Goal: Use online tool/utility: Utilize a website feature to perform a specific function

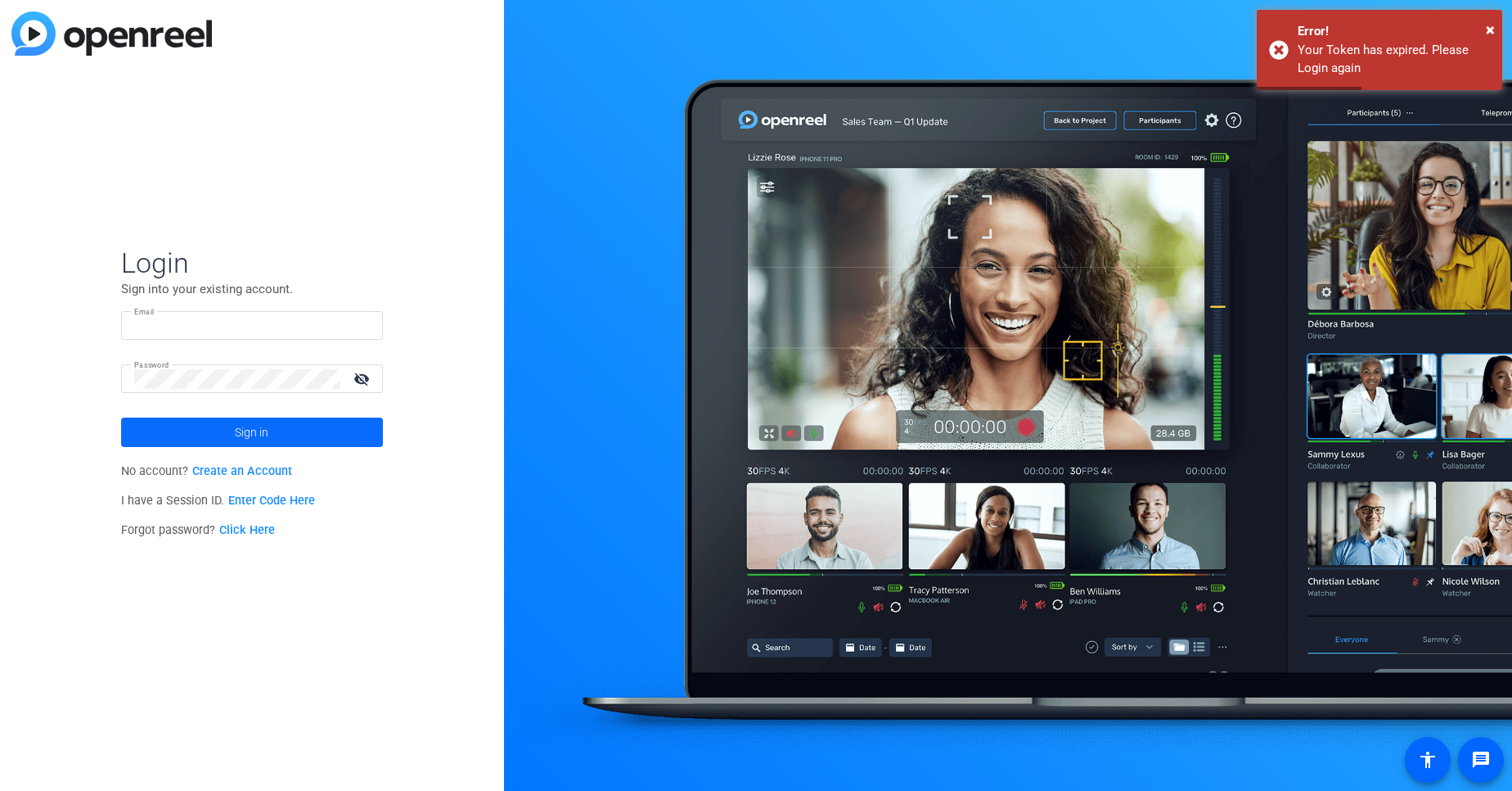
type input "tchatterjee@openreel.com"
click at [244, 419] on span "Sign in" at bounding box center [251, 432] width 33 height 41
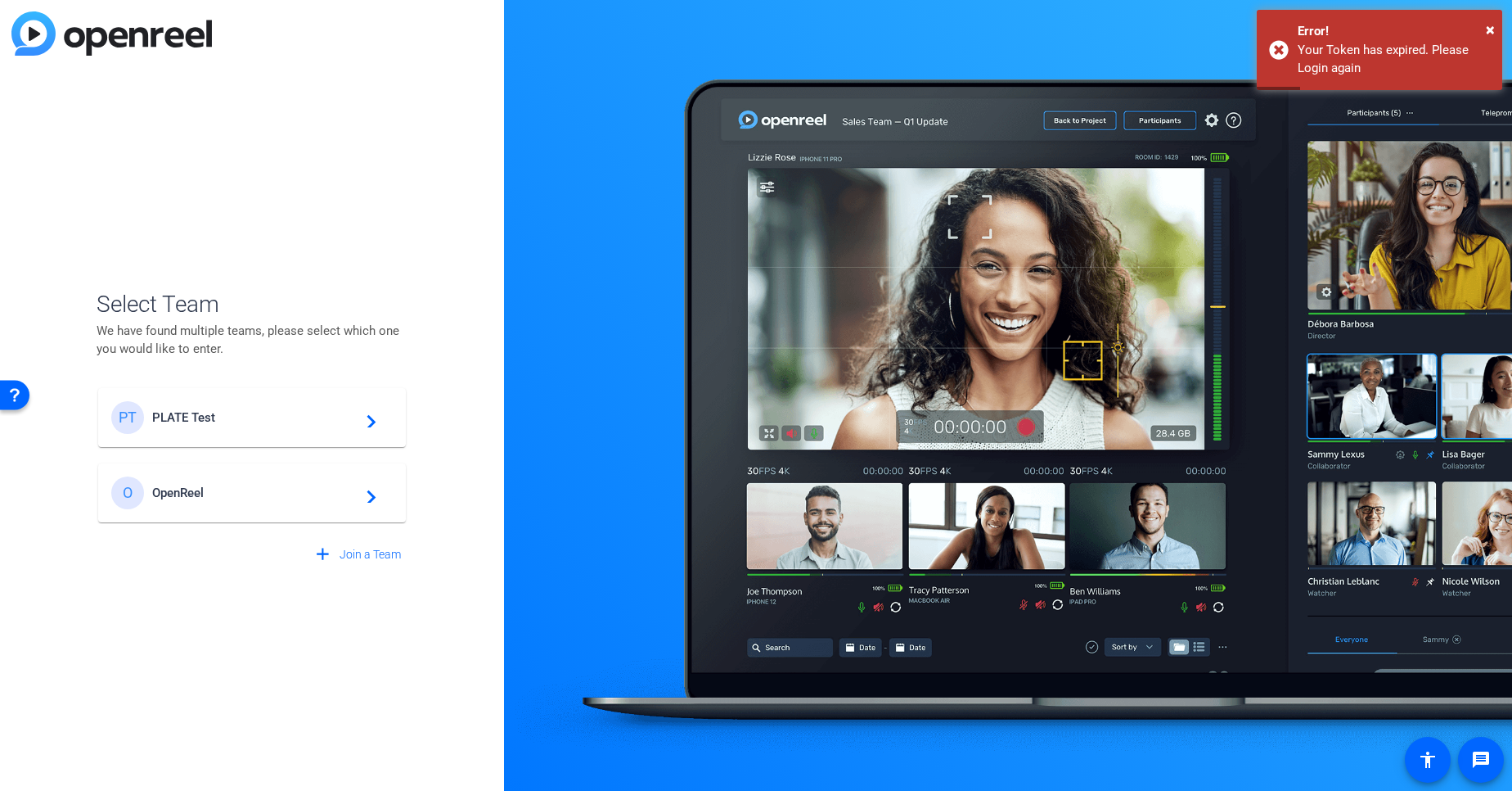
click at [233, 412] on span "PLATE Test" at bounding box center [254, 417] width 205 height 14
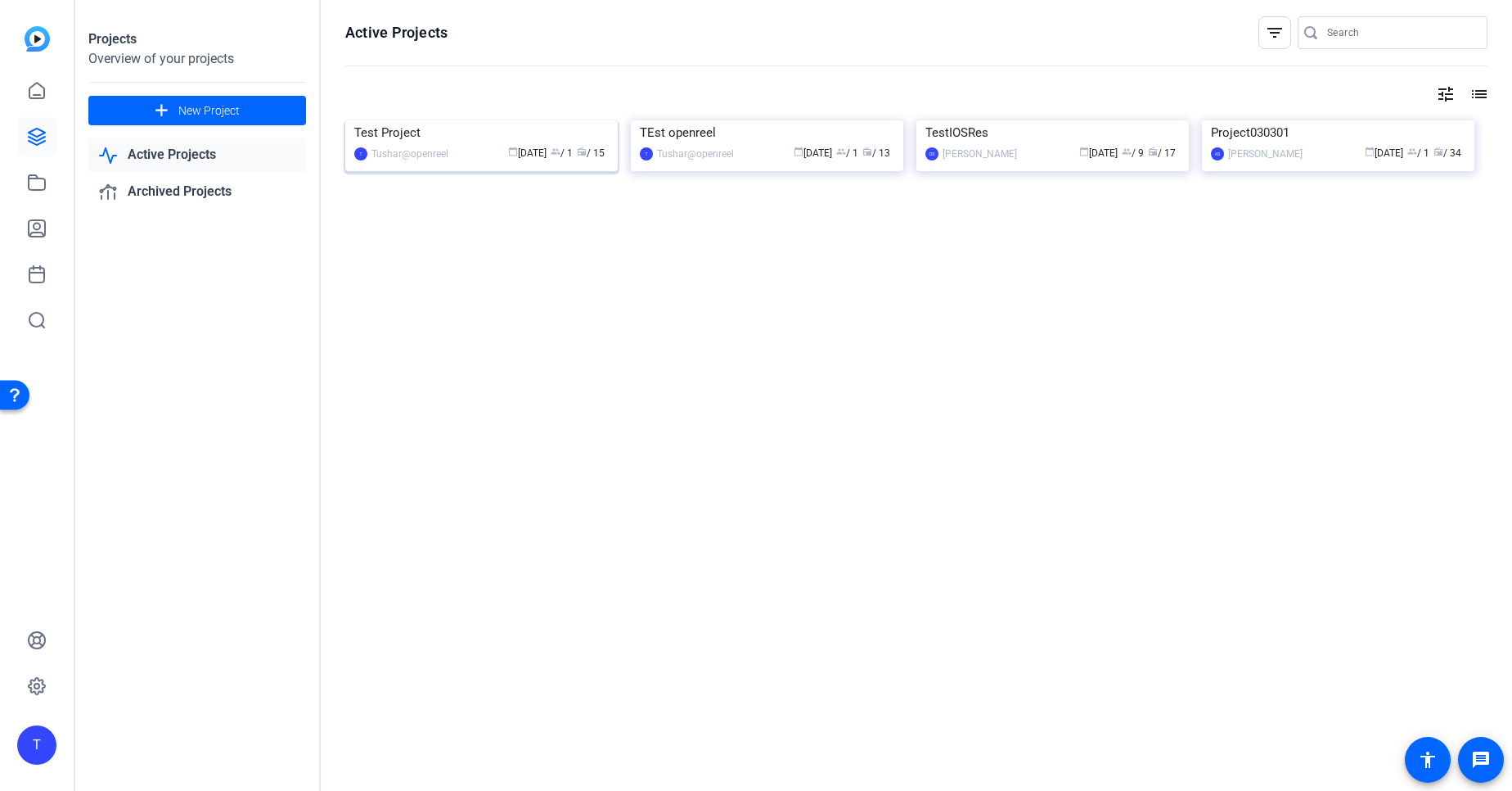
click at [485, 120] on img at bounding box center [481, 120] width 272 height 0
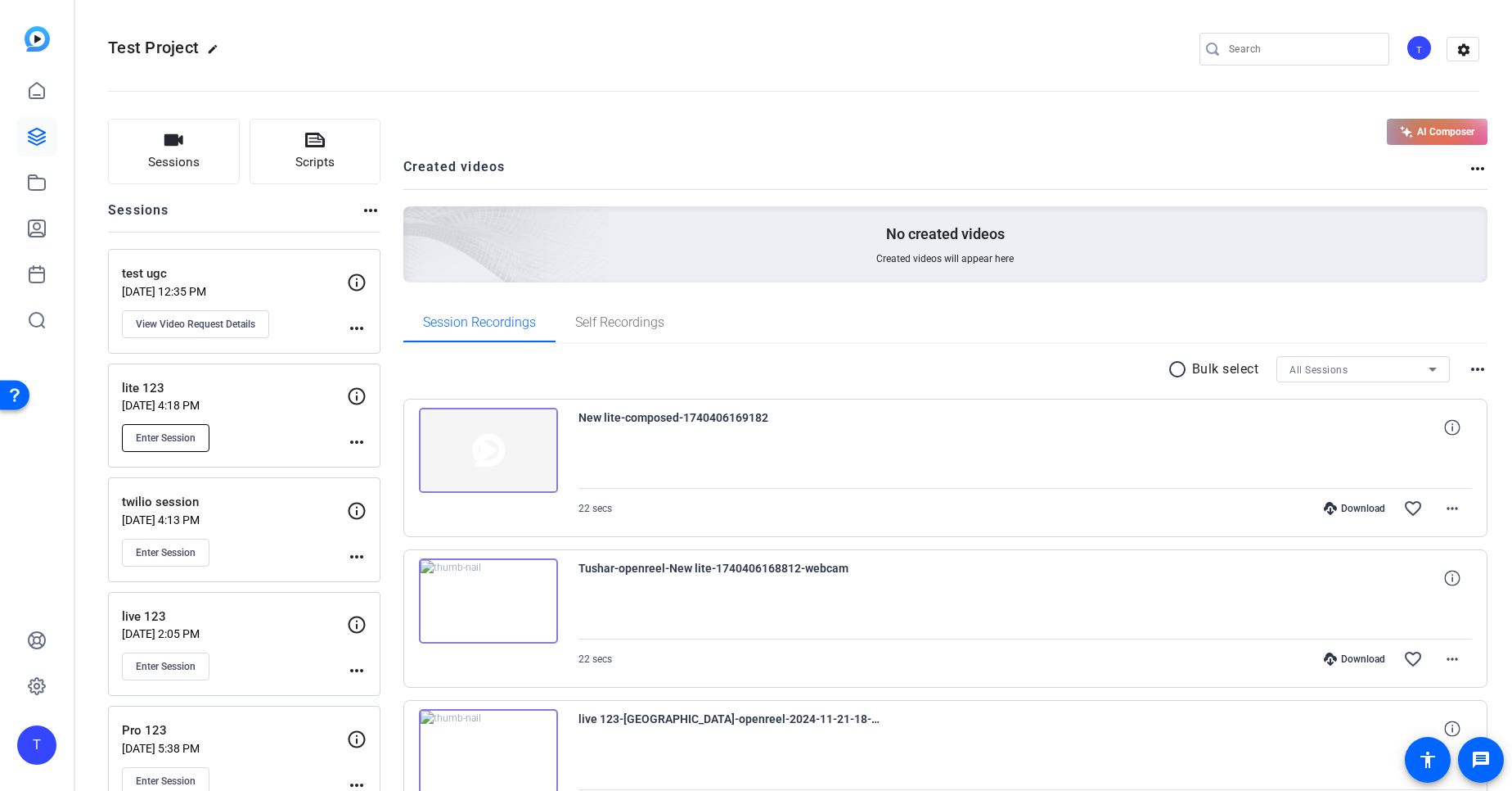
click at [174, 443] on span "Enter Session" at bounding box center [166, 437] width 60 height 13
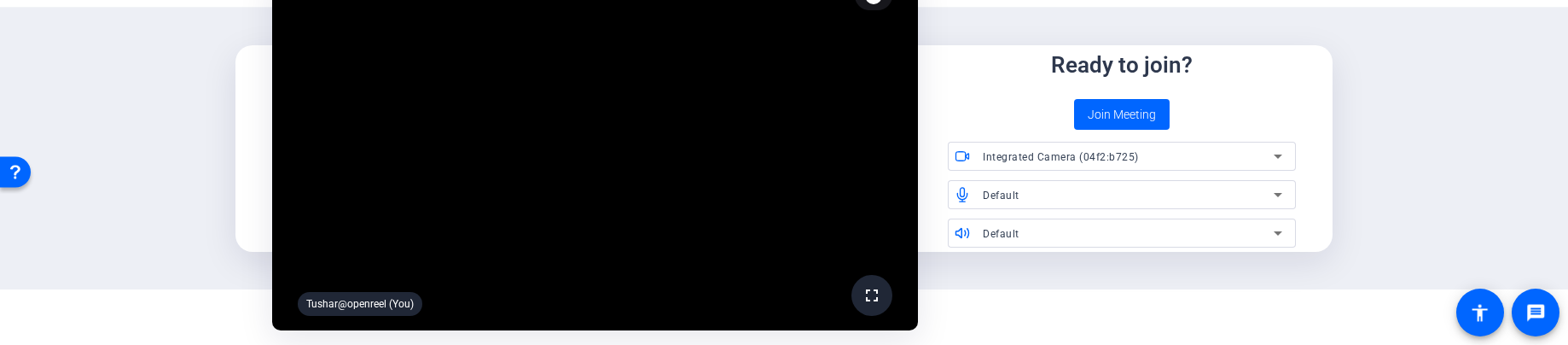
scroll to position [79, 0]
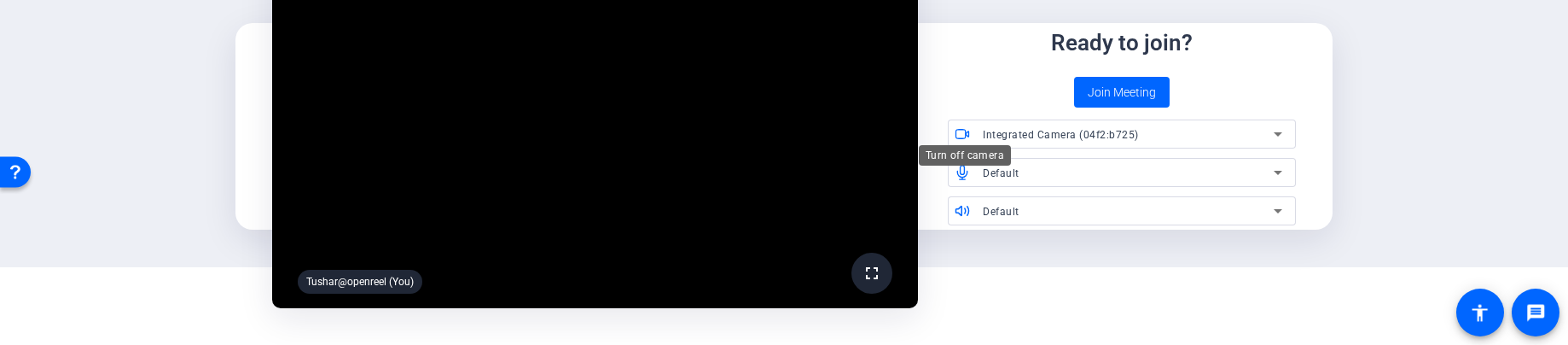
click at [958, 130] on icon at bounding box center [962, 133] width 15 height 15
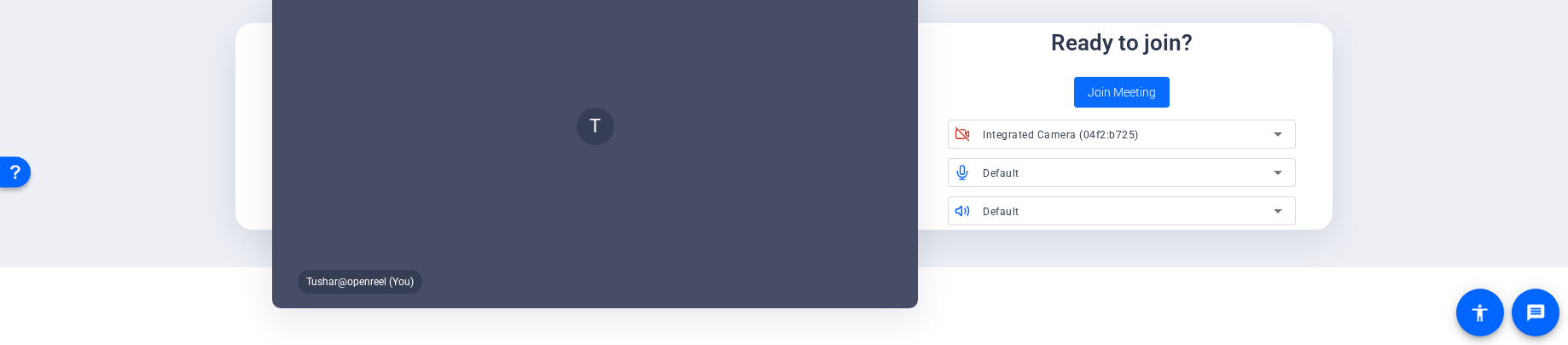
click at [1110, 95] on span "Join Meeting" at bounding box center [1121, 92] width 68 height 18
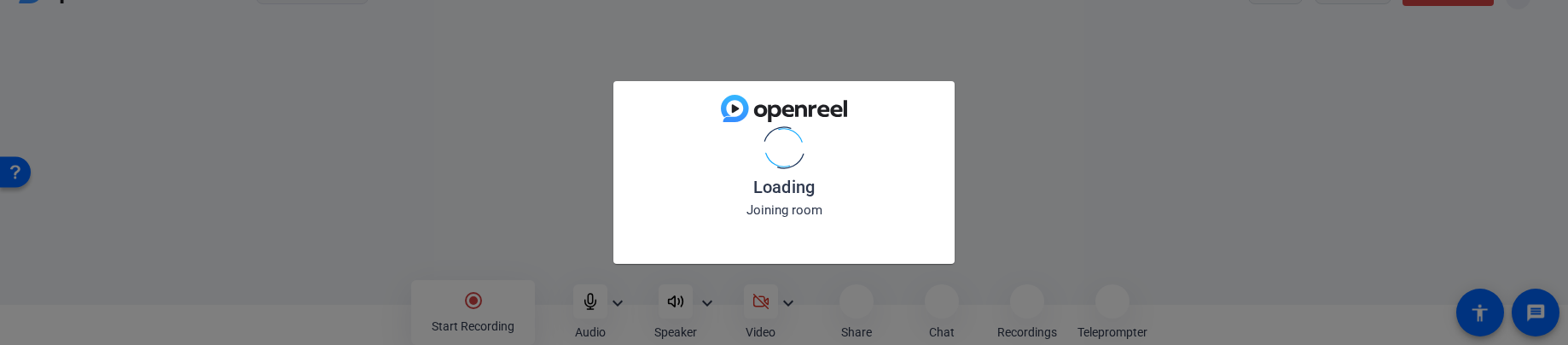
scroll to position [40, 0]
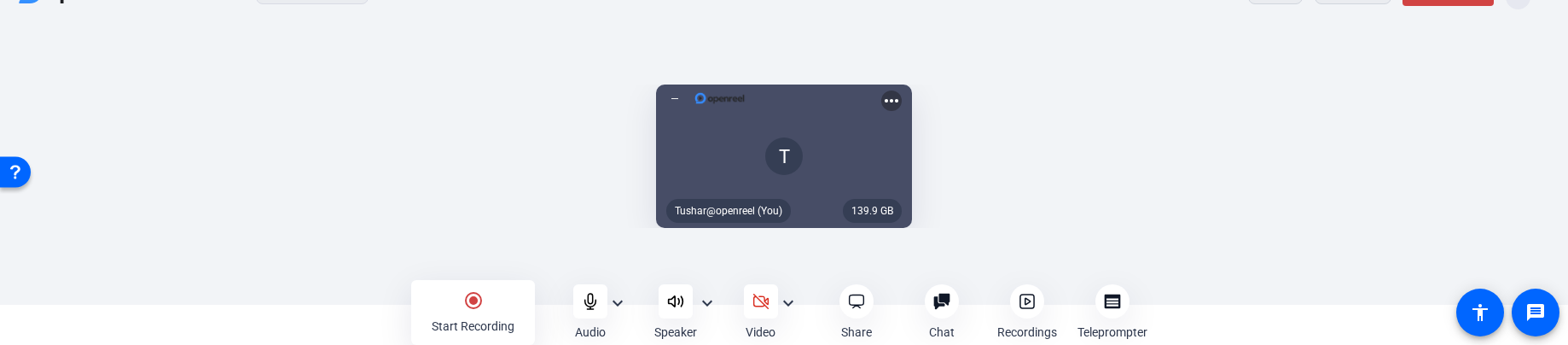
click at [464, 294] on mat-icon "radio_button_checked" at bounding box center [473, 300] width 20 height 20
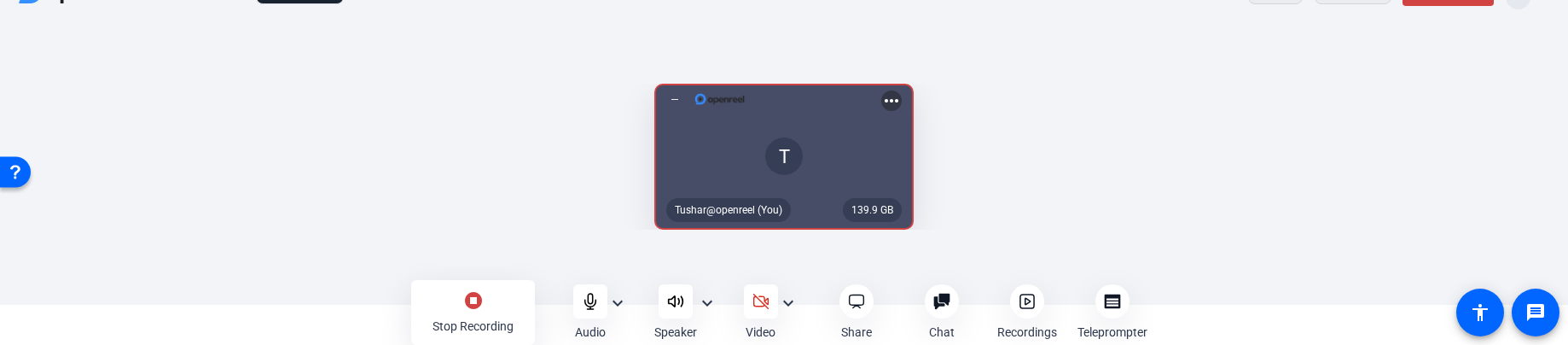
click at [491, 310] on div "stop_circle Stop Recording" at bounding box center [473, 312] width 124 height 65
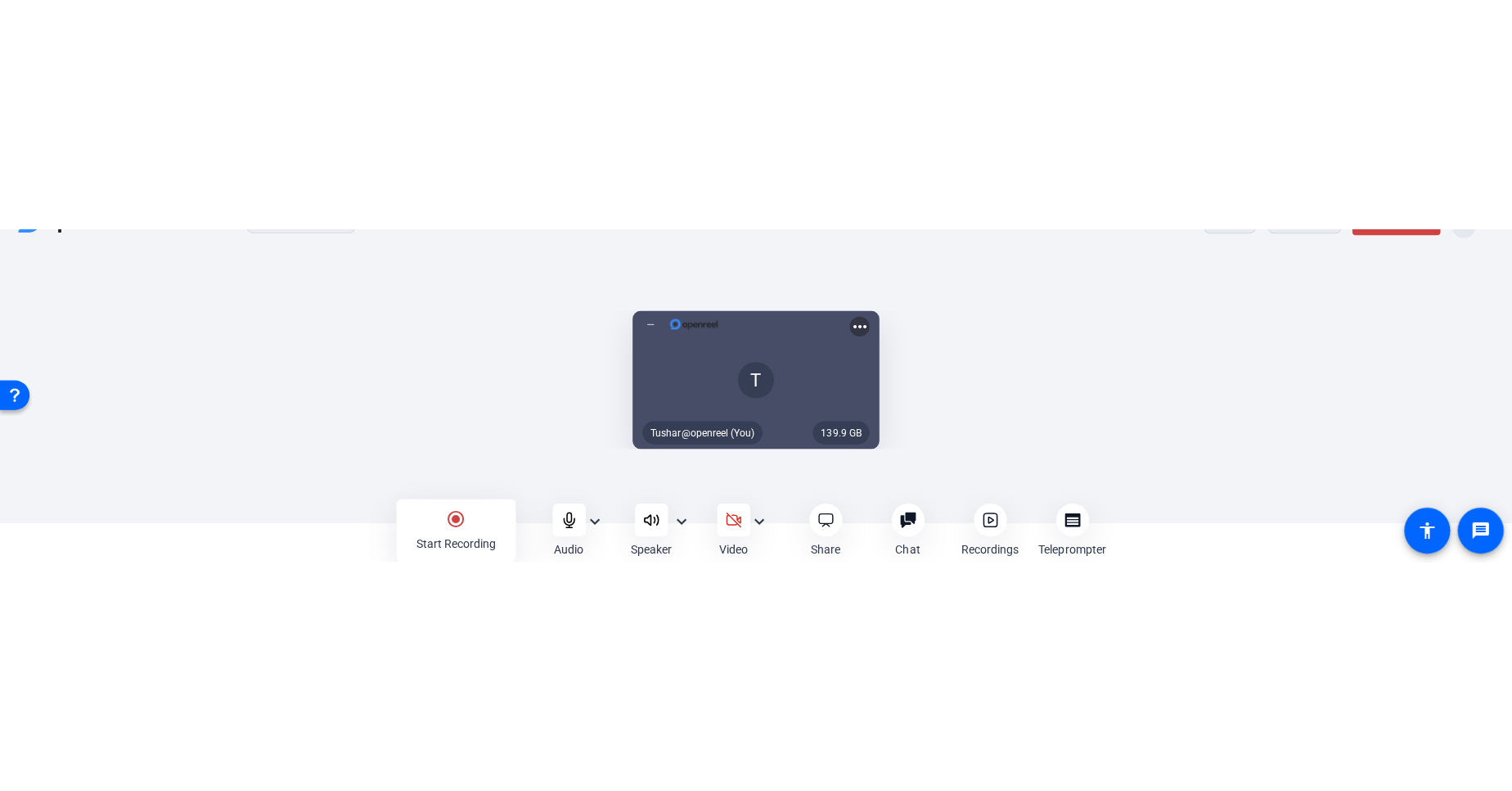
scroll to position [0, 0]
